Goal: Transaction & Acquisition: Obtain resource

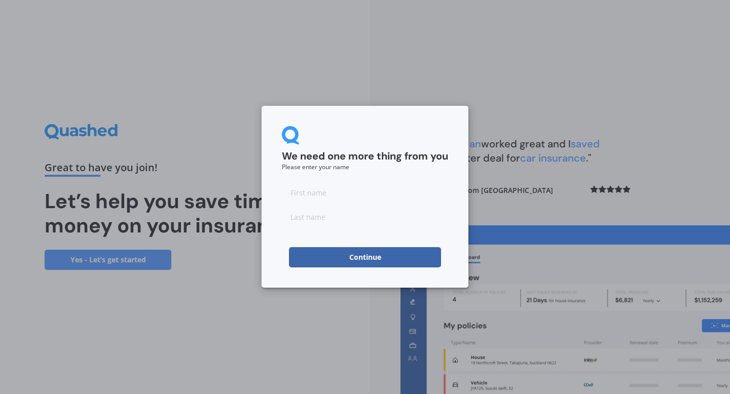
click at [388, 186] on input at bounding box center [365, 192] width 166 height 20
type input "[PERSON_NAME]"
click at [373, 224] on input at bounding box center [365, 217] width 166 height 20
type input "[PERSON_NAME]"
click at [350, 260] on button "Continue" at bounding box center [365, 257] width 152 height 20
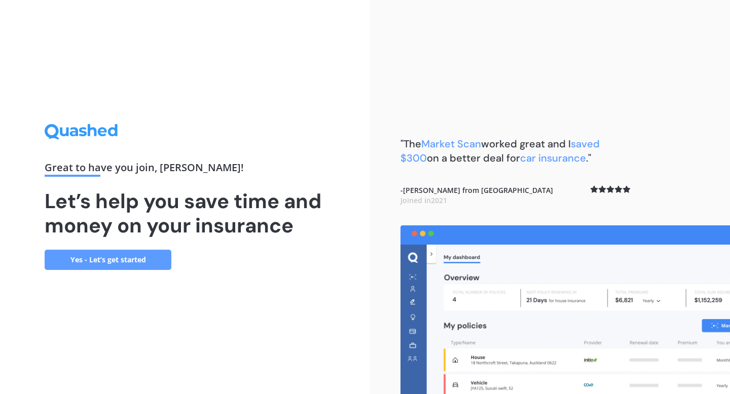
click at [139, 258] on link "Yes - Let’s get started" at bounding box center [108, 260] width 127 height 20
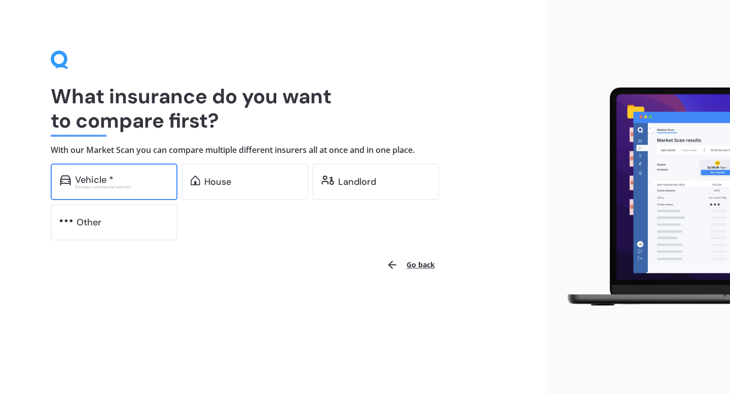
click at [158, 187] on div "Excludes commercial vehicles" at bounding box center [121, 187] width 93 height 4
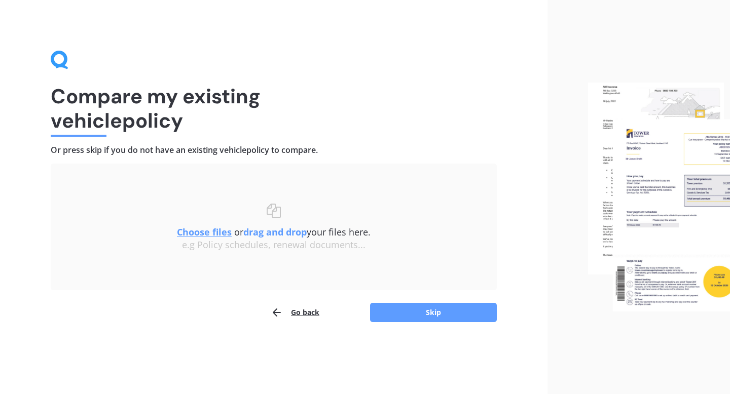
click at [293, 314] on button "Go back" at bounding box center [295, 313] width 49 height 20
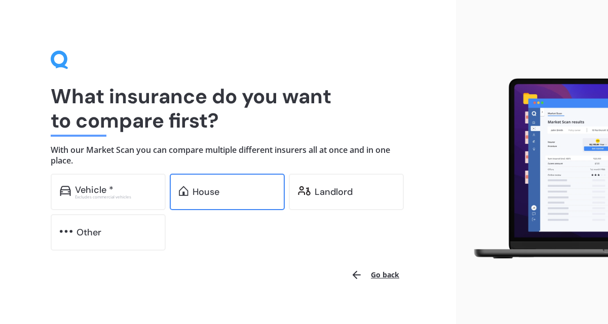
click at [191, 207] on div "House" at bounding box center [227, 192] width 115 height 36
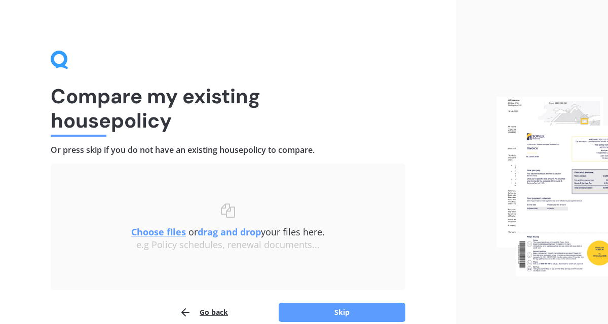
click at [172, 232] on u "Choose files" at bounding box center [158, 232] width 55 height 12
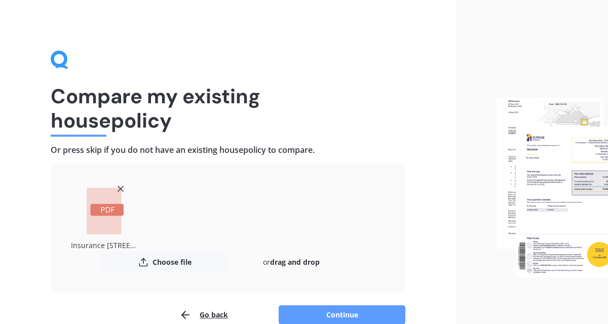
click at [323, 312] on button "Continue" at bounding box center [342, 315] width 127 height 19
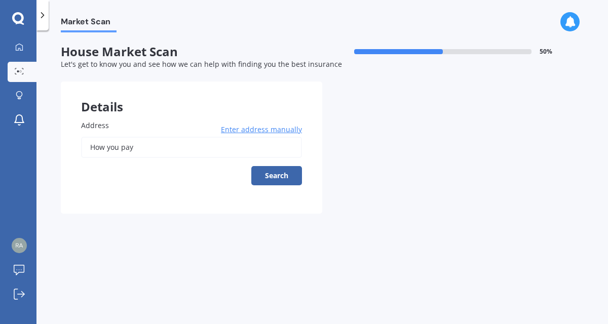
click at [233, 147] on input "How you pay" at bounding box center [191, 147] width 221 height 21
type input "H"
type input "[STREET_ADDRESS]"
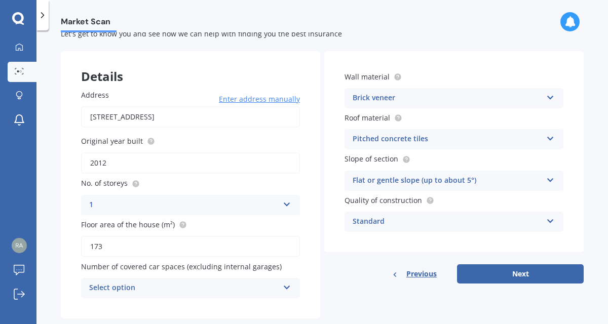
scroll to position [52, 0]
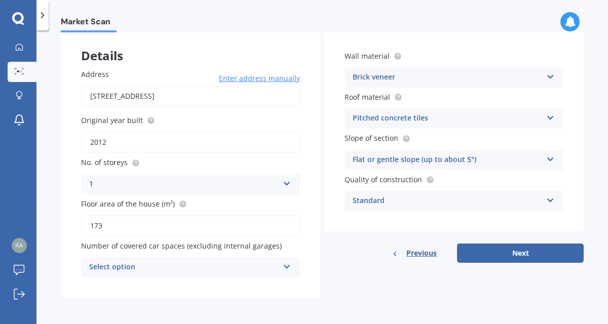
click at [276, 266] on div "Select option 0 1 2 3 4 5+" at bounding box center [190, 267] width 219 height 20
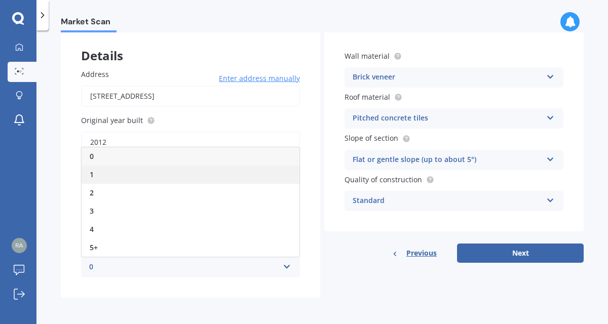
click at [207, 181] on div "1" at bounding box center [191, 175] width 218 height 18
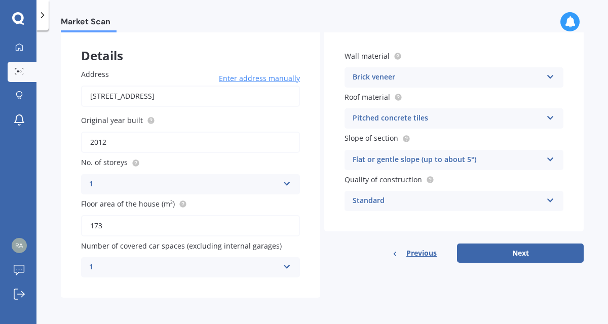
click at [286, 269] on icon at bounding box center [287, 265] width 9 height 7
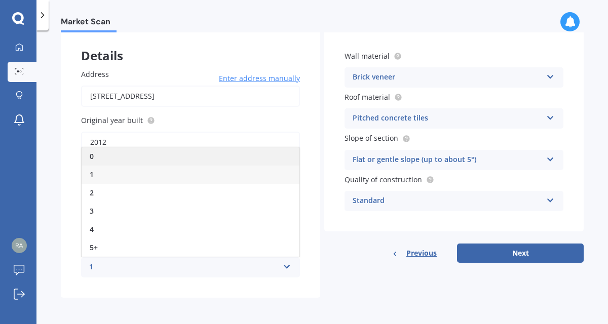
click at [177, 161] on div "0" at bounding box center [191, 156] width 218 height 18
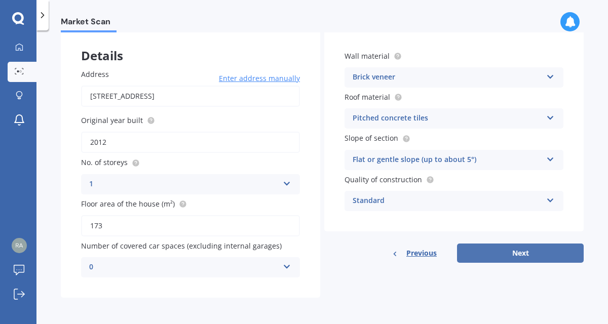
click at [509, 259] on button "Next" at bounding box center [520, 253] width 127 height 19
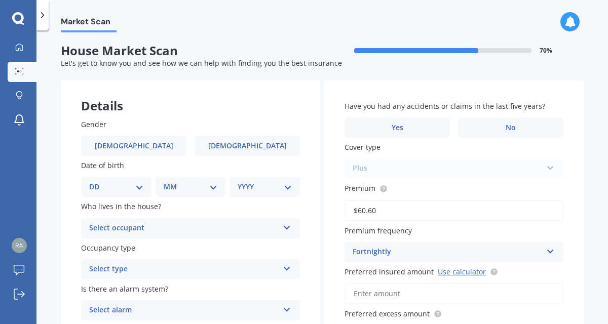
scroll to position [0, 0]
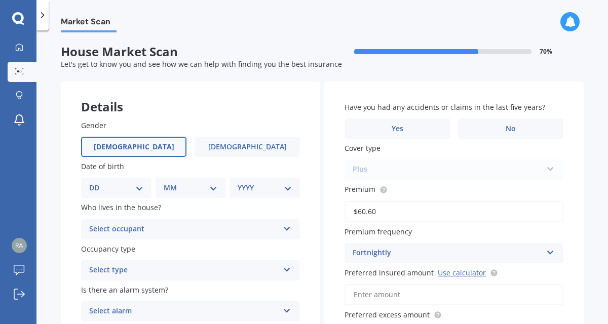
click at [166, 141] on label "[DEMOGRAPHIC_DATA]" at bounding box center [133, 147] width 105 height 20
click at [0, 0] on input "[DEMOGRAPHIC_DATA]" at bounding box center [0, 0] width 0 height 0
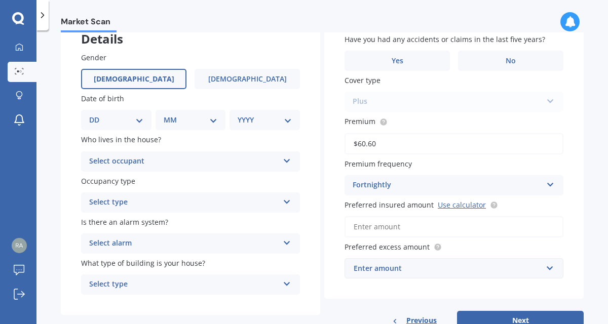
scroll to position [62, 0]
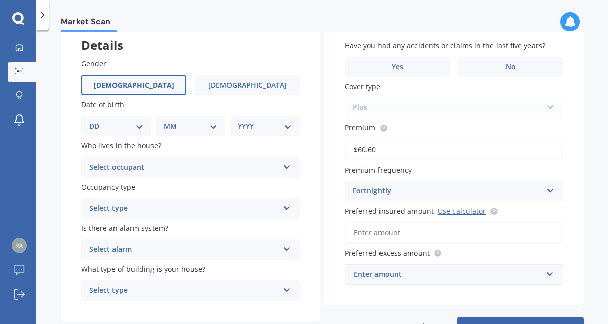
click at [126, 134] on div "DD 01 02 03 04 05 06 07 08 09 10 11 12 13 14 15 16 17 18 19 20 21 22 23 24 25 2…" at bounding box center [116, 126] width 70 height 20
click at [137, 130] on select "DD 01 02 03 04 05 06 07 08 09 10 11 12 13 14 15 16 17 18 19 20 21 22 23 24 25 2…" at bounding box center [116, 126] width 54 height 11
select select "05"
click at [190, 132] on div "MM 01 02 03 04 05 06 07 08 09 10 11 12" at bounding box center [193, 126] width 66 height 20
click at [206, 128] on select "MM 01 02 03 04 05 06 07 08 09 10 11 12" at bounding box center [193, 126] width 50 height 11
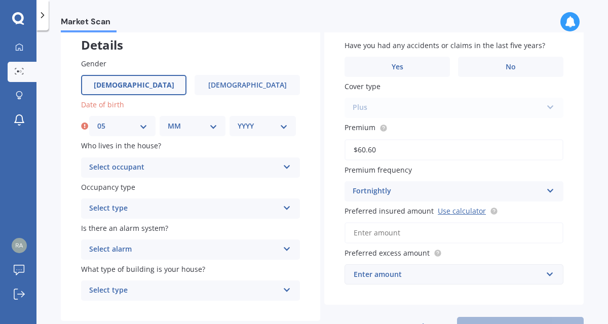
select select "07"
click at [266, 133] on div "YYYY 2009 2008 2007 2006 2005 2004 2003 2002 2001 2000 1999 1998 1997 1996 1995…" at bounding box center [263, 126] width 66 height 20
click at [276, 131] on select "YYYY 2009 2008 2007 2006 2005 2004 2003 2002 2001 2000 1999 1998 1997 1996 1995…" at bounding box center [263, 126] width 50 height 11
select select "1993"
click at [137, 170] on div "Select occupant" at bounding box center [184, 168] width 190 height 12
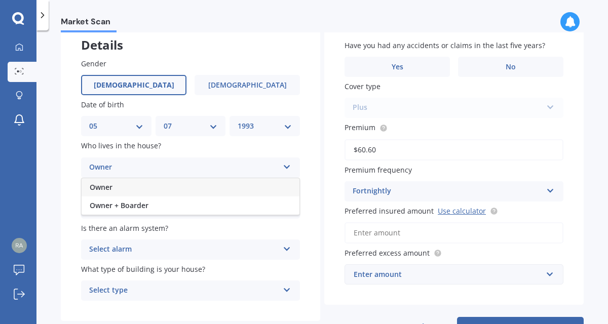
click at [131, 191] on div "Owner" at bounding box center [191, 187] width 218 height 18
click at [136, 212] on div "Select type" at bounding box center [184, 209] width 190 height 12
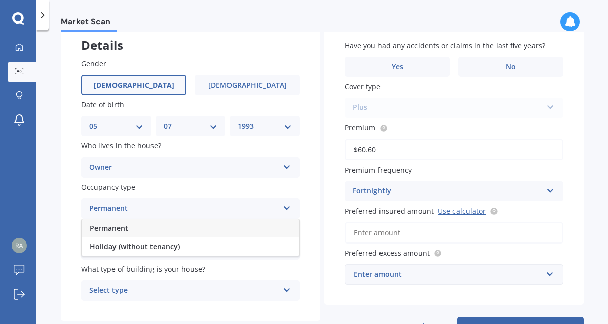
click at [133, 229] on div "Permanent" at bounding box center [191, 228] width 218 height 18
click at [155, 253] on div "Select alarm" at bounding box center [184, 250] width 190 height 12
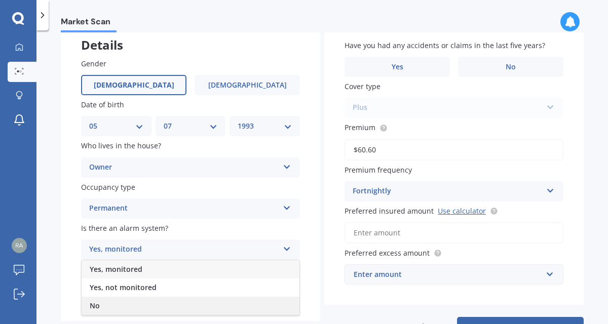
click at [132, 304] on div "No" at bounding box center [191, 306] width 218 height 18
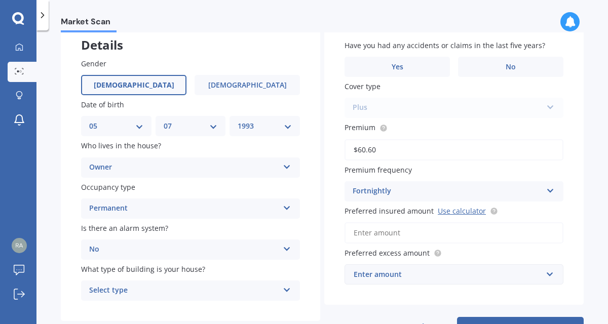
scroll to position [84, 0]
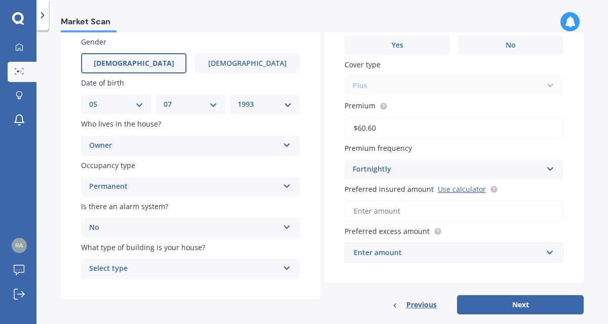
click at [161, 273] on div "Select type" at bounding box center [184, 269] width 190 height 12
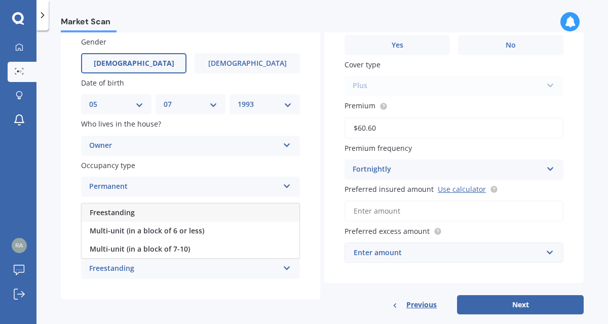
click at [222, 216] on div "Freestanding" at bounding box center [191, 213] width 218 height 18
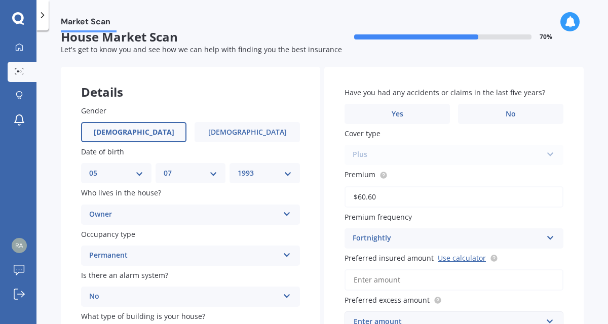
scroll to position [2, 0]
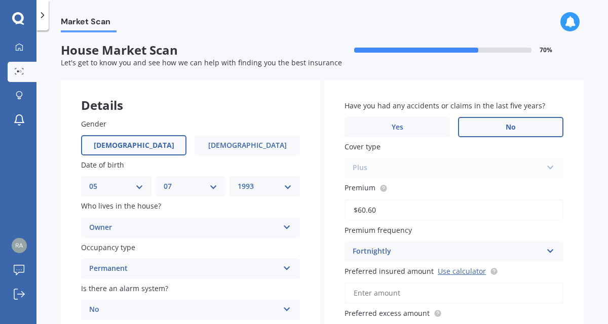
click at [494, 130] on label "No" at bounding box center [510, 127] width 105 height 20
click at [0, 0] on input "No" at bounding box center [0, 0] width 0 height 0
click at [470, 169] on div "Plus Standard Cover Premium Cover Plus" at bounding box center [454, 168] width 219 height 20
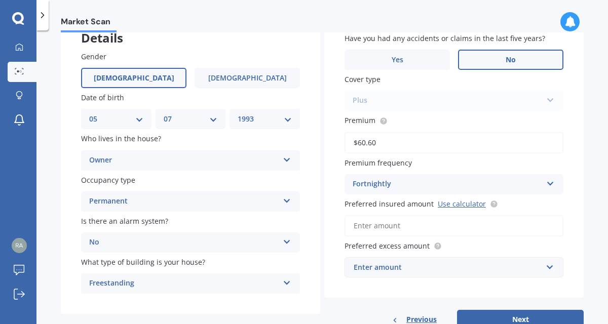
scroll to position [69, 0]
click at [459, 227] on input "Preferred insured amount Use calculator" at bounding box center [454, 225] width 219 height 21
click at [473, 267] on div "Enter amount" at bounding box center [448, 267] width 189 height 11
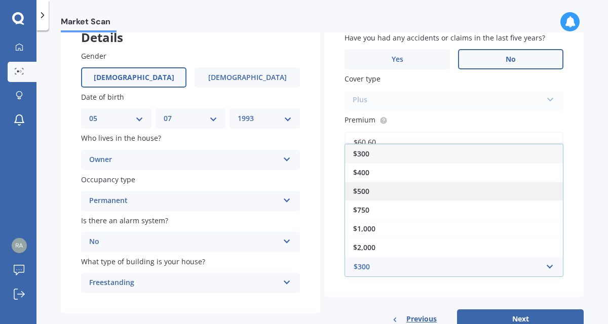
click at [431, 194] on div "$500" at bounding box center [454, 191] width 218 height 19
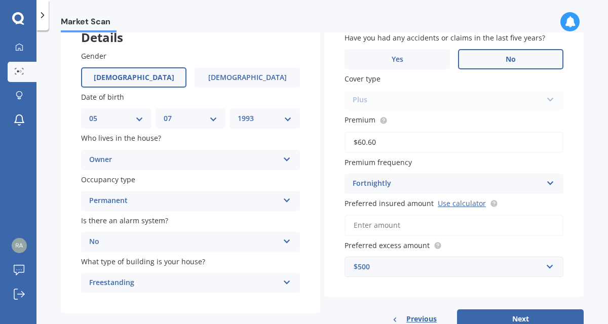
scroll to position [102, 0]
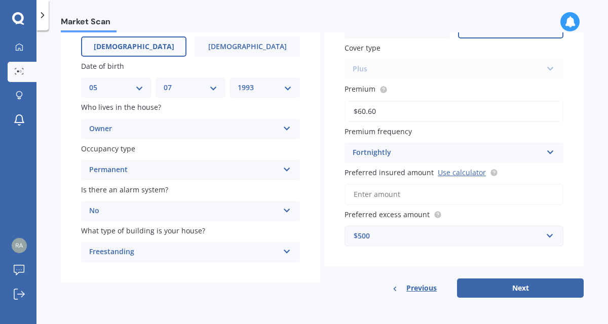
click at [493, 285] on button "Next" at bounding box center [520, 288] width 127 height 19
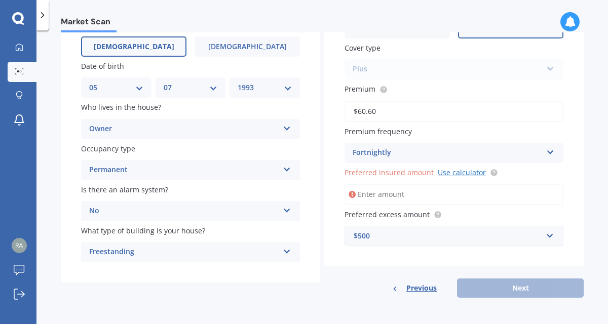
click at [464, 173] on link "Use calculator" at bounding box center [462, 173] width 48 height 10
click at [385, 197] on input "Preferred insured amount Use calculator" at bounding box center [454, 194] width 219 height 21
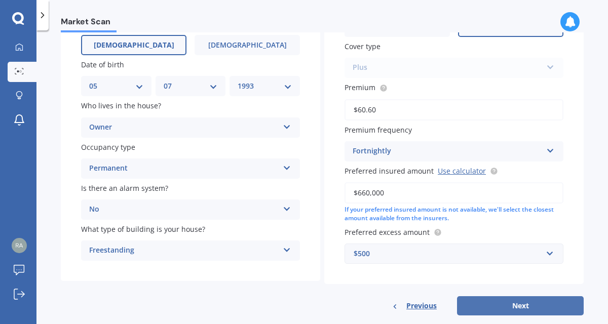
type input "$660,000"
click at [498, 301] on button "Next" at bounding box center [520, 305] width 127 height 19
select select "05"
select select "07"
select select "1993"
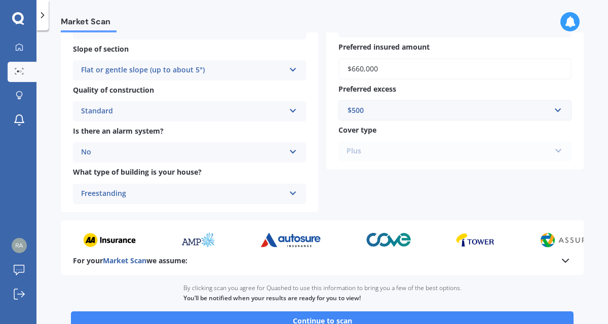
scroll to position [334, 0]
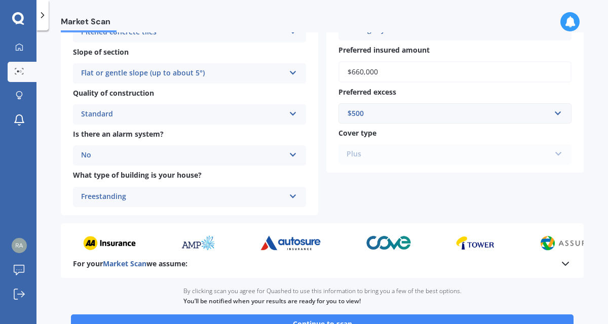
click at [520, 157] on div "Plus Standard Cover Premium Cover Plus" at bounding box center [455, 154] width 233 height 20
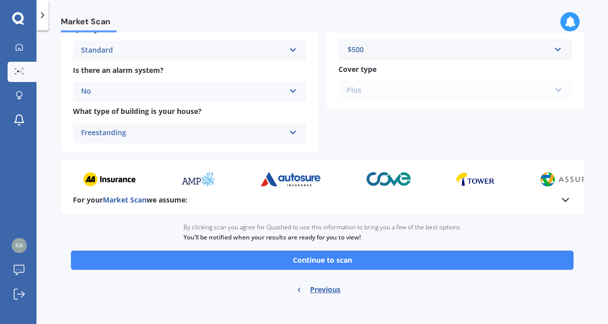
scroll to position [408, 0]
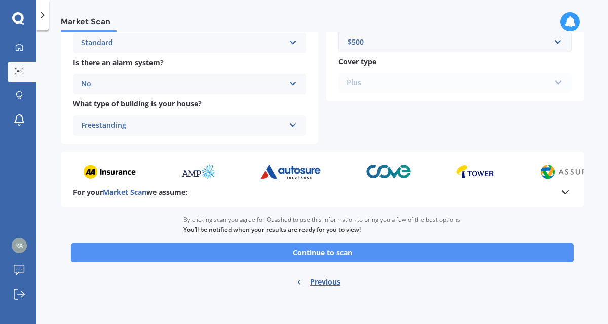
click at [404, 250] on button "Continue to scan" at bounding box center [322, 252] width 503 height 19
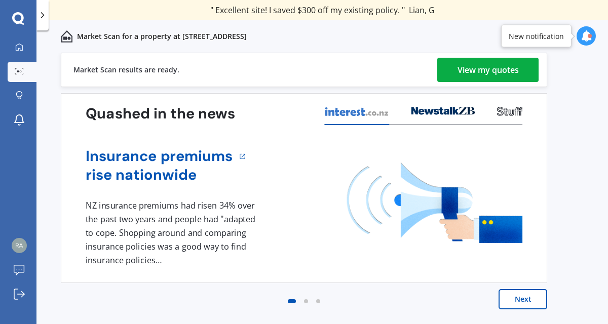
click at [490, 78] on div "View my quotes" at bounding box center [488, 70] width 61 height 24
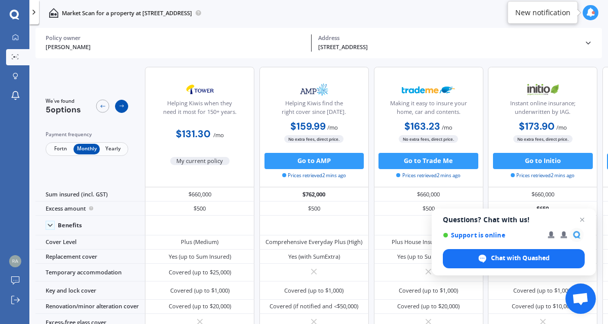
click at [125, 107] on icon at bounding box center [122, 106] width 7 height 7
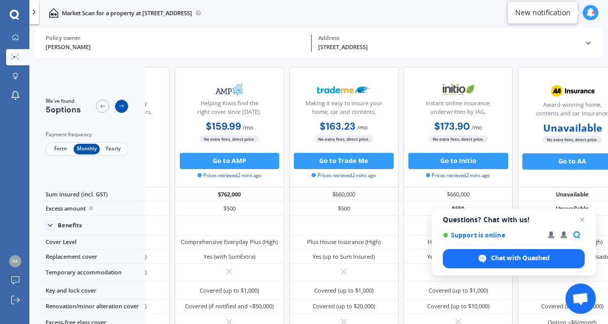
scroll to position [0, 135]
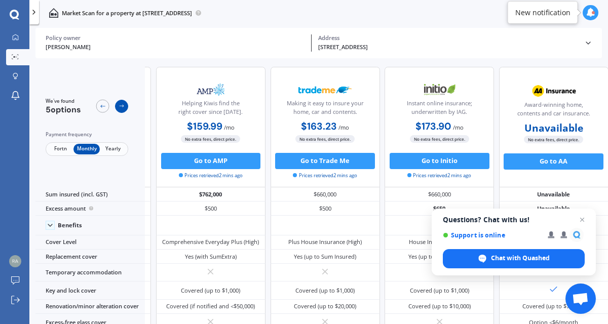
click at [125, 107] on icon at bounding box center [122, 106] width 7 height 7
click at [107, 108] on div at bounding box center [102, 106] width 13 height 13
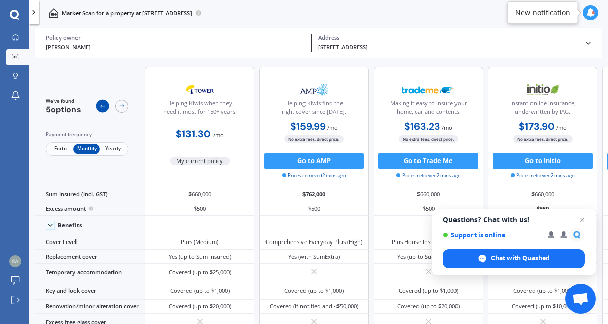
scroll to position [0, 0]
click at [101, 109] on icon at bounding box center [102, 106] width 7 height 7
click at [8, 300] on link "Log out" at bounding box center [17, 301] width 23 height 16
